Goal: Task Accomplishment & Management: Use online tool/utility

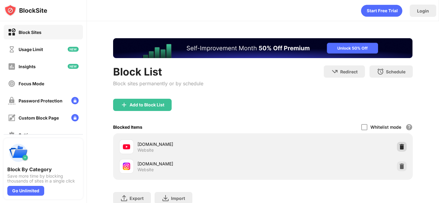
click at [400, 146] on img at bounding box center [402, 146] width 6 height 6
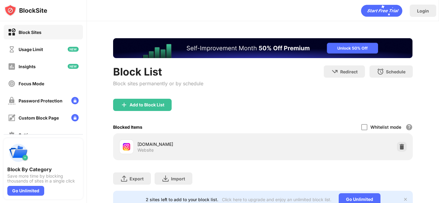
click at [280, 110] on div "Add to Block List" at bounding box center [263, 110] width 300 height 22
click at [143, 106] on div "Add to Block List" at bounding box center [147, 104] width 35 height 5
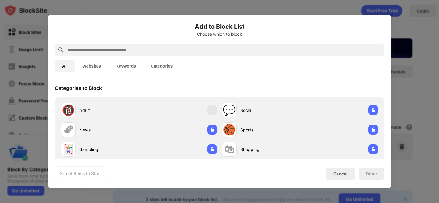
click at [99, 64] on button "Websites" at bounding box center [91, 66] width 33 height 12
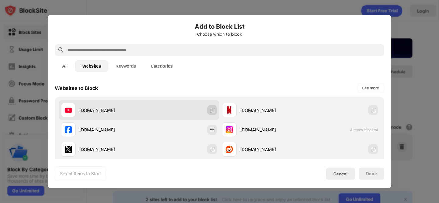
click at [210, 110] on img at bounding box center [212, 110] width 6 height 6
